Goal: Transaction & Acquisition: Purchase product/service

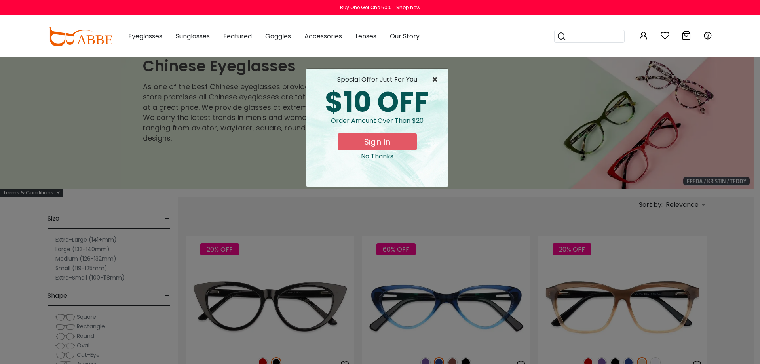
click at [437, 80] on span "×" at bounding box center [437, 79] width 10 height 9
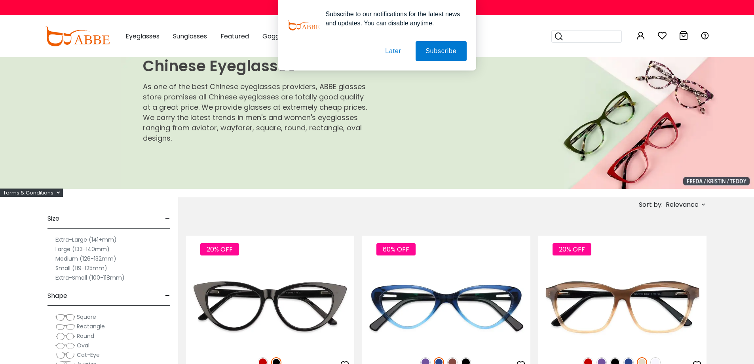
click at [0, 0] on button "Later" at bounding box center [0, 0] width 0 height 0
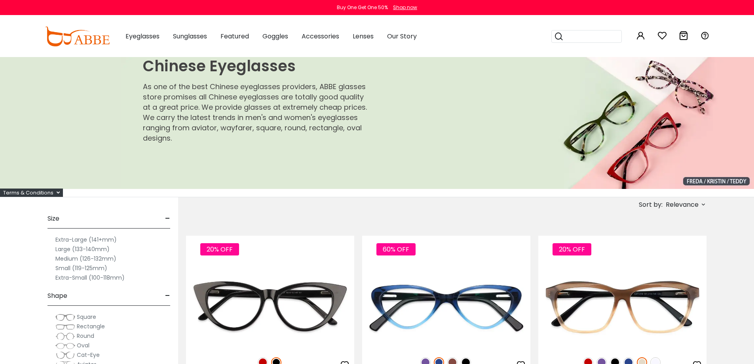
scroll to position [40, 0]
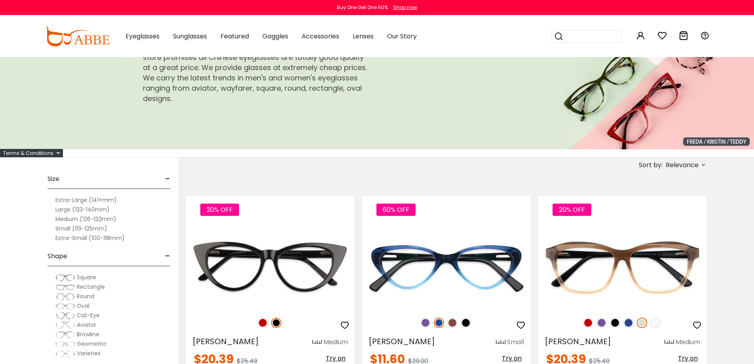
click at [78, 211] on label "Large (133-140mm)" at bounding box center [82, 209] width 54 height 9
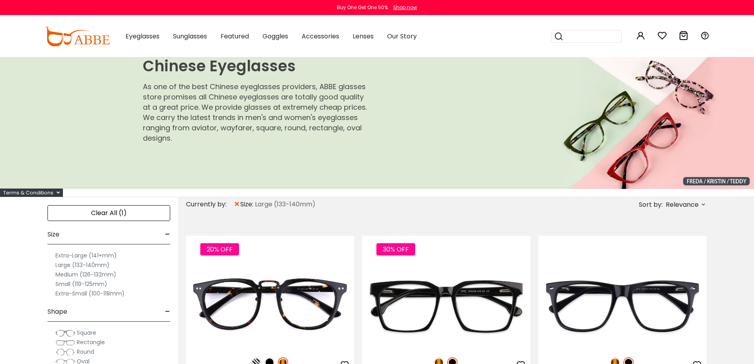
click at [84, 328] on span "Square" at bounding box center [86, 332] width 19 height 8
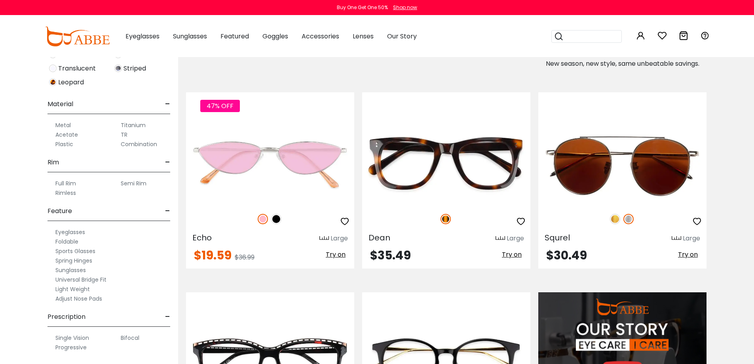
click at [68, 182] on label "Full Rim" at bounding box center [65, 182] width 21 height 9
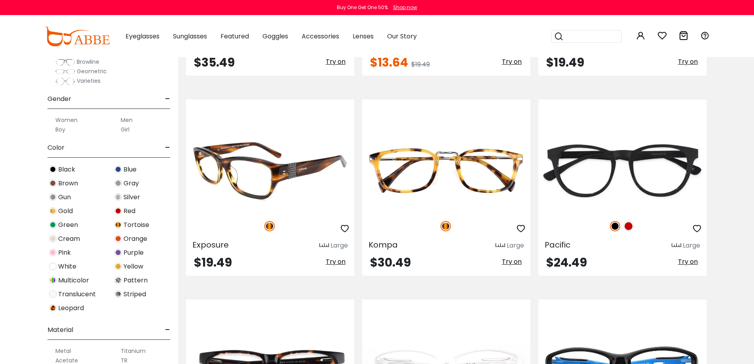
scroll to position [1505, 0]
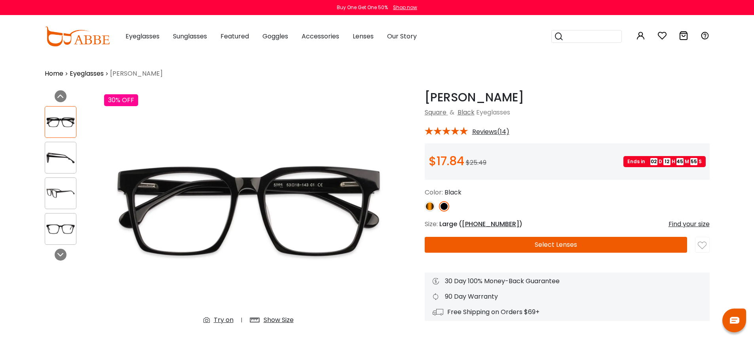
click at [68, 192] on img at bounding box center [60, 193] width 31 height 15
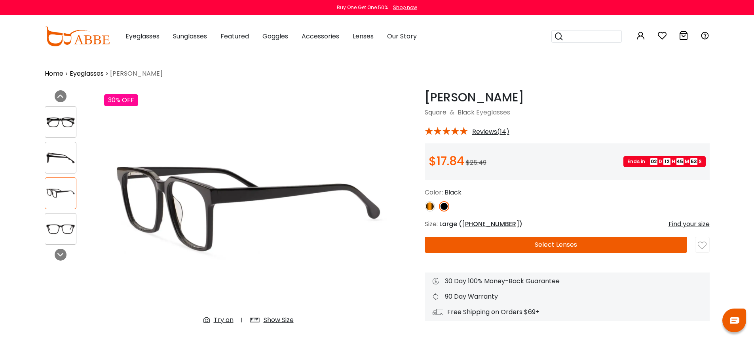
click at [60, 218] on div at bounding box center [61, 229] width 32 height 32
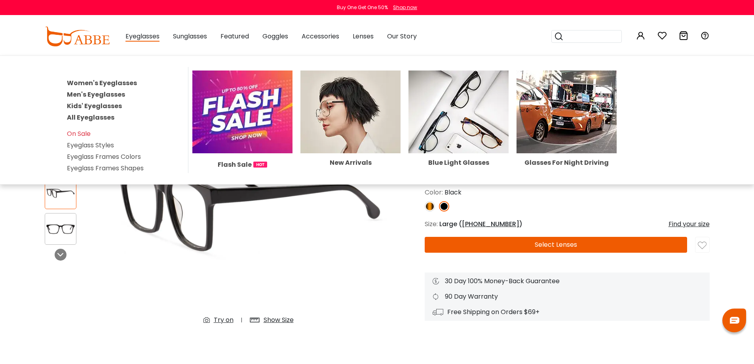
click at [99, 93] on link "Men's Eyeglasses" at bounding box center [96, 94] width 58 height 9
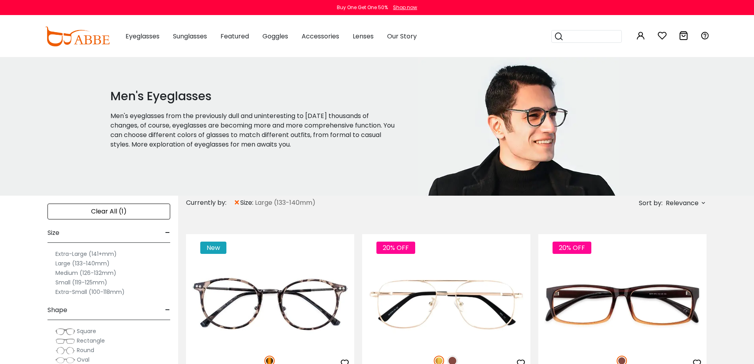
click at [84, 327] on span "Square" at bounding box center [86, 331] width 19 height 8
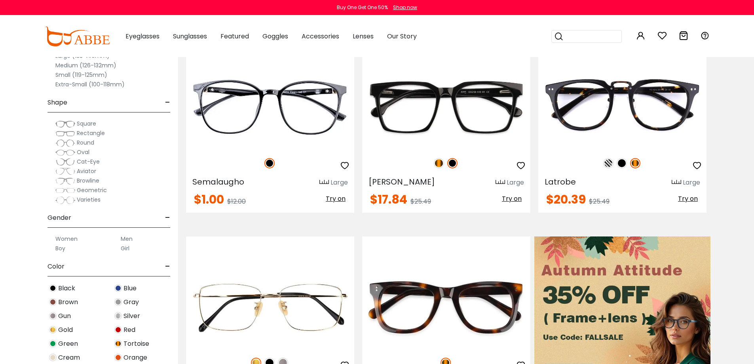
scroll to position [198, 0]
click at [129, 239] on label "Men" at bounding box center [127, 238] width 12 height 9
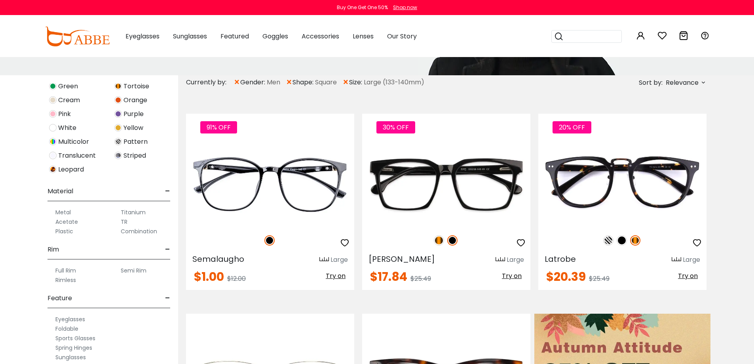
click at [70, 269] on label "Full Rim" at bounding box center [65, 270] width 21 height 9
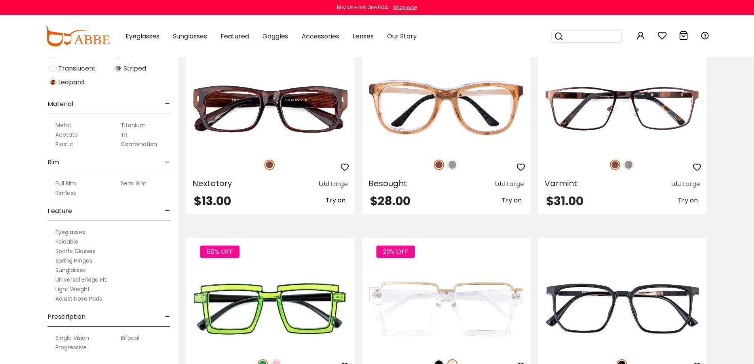
scroll to position [3601, 0]
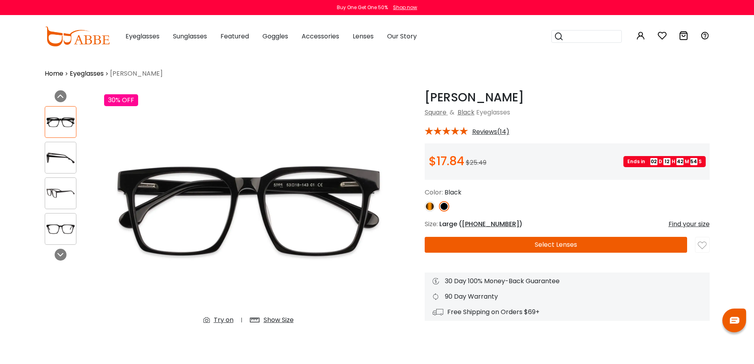
click at [63, 195] on img at bounding box center [60, 193] width 31 height 15
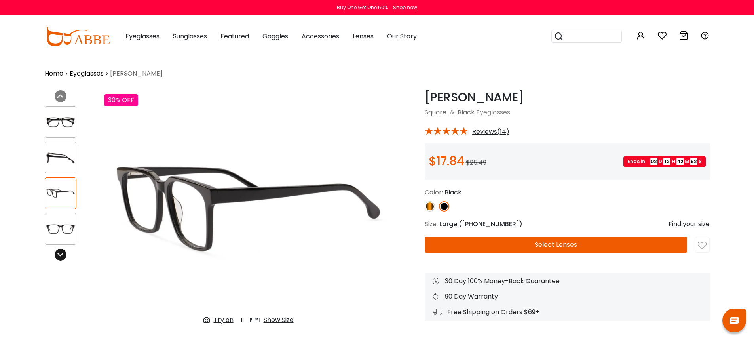
click at [61, 256] on icon at bounding box center [60, 254] width 6 height 6
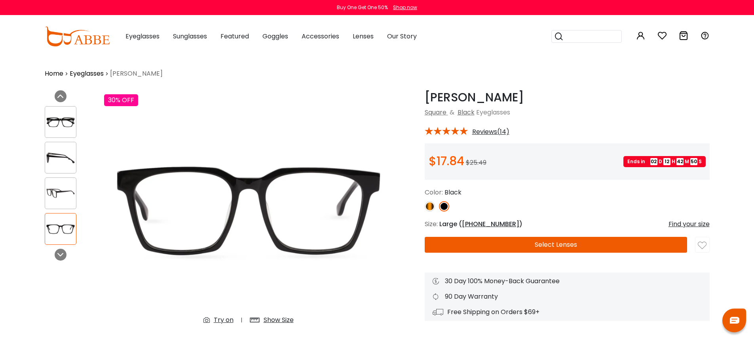
click at [70, 125] on img at bounding box center [60, 121] width 31 height 15
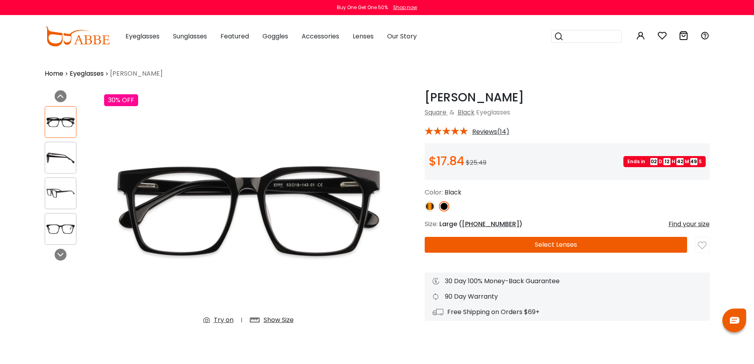
click at [63, 142] on div at bounding box center [61, 158] width 32 height 32
click at [62, 156] on img at bounding box center [60, 157] width 31 height 15
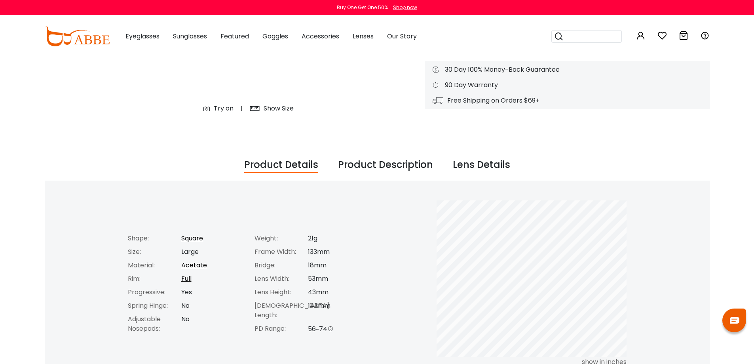
scroll to position [198, 0]
